Goal: Task Accomplishment & Management: Use online tool/utility

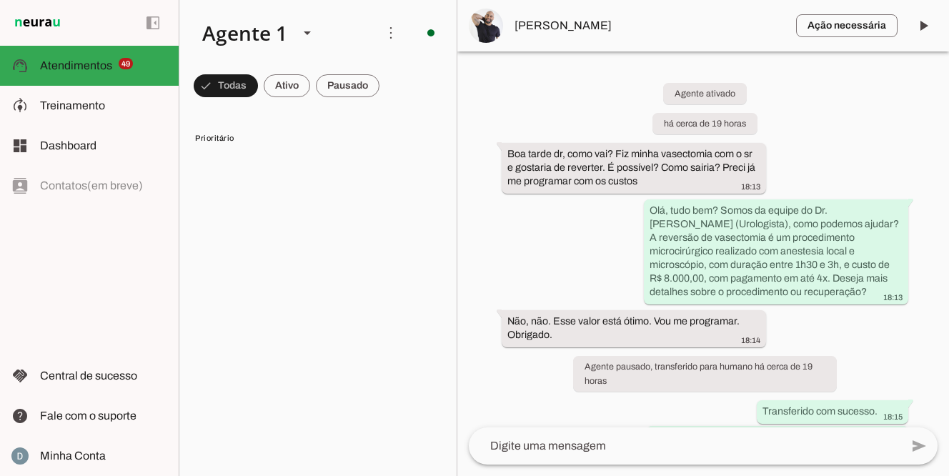
scroll to position [1672, 0]
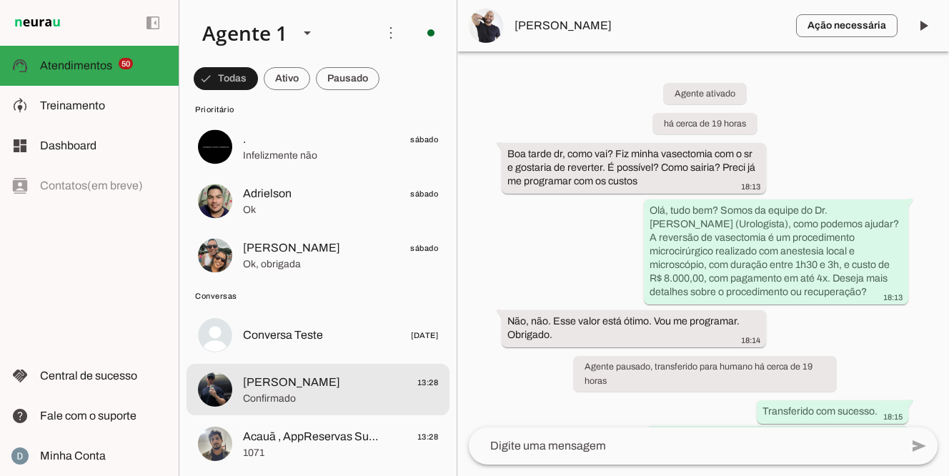
scroll to position [2646, 0]
